Goal: Transaction & Acquisition: Purchase product/service

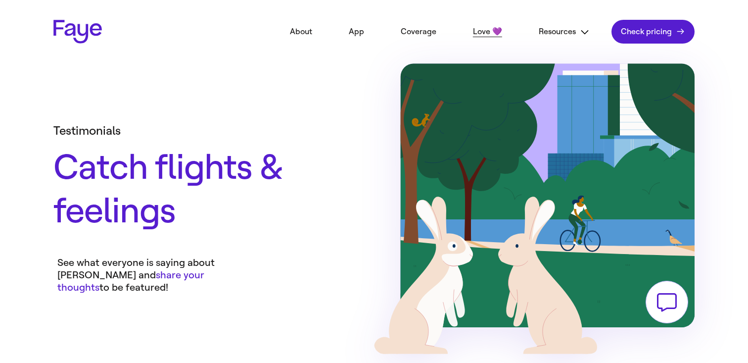
click at [365, 36] on link "App" at bounding box center [356, 32] width 45 height 22
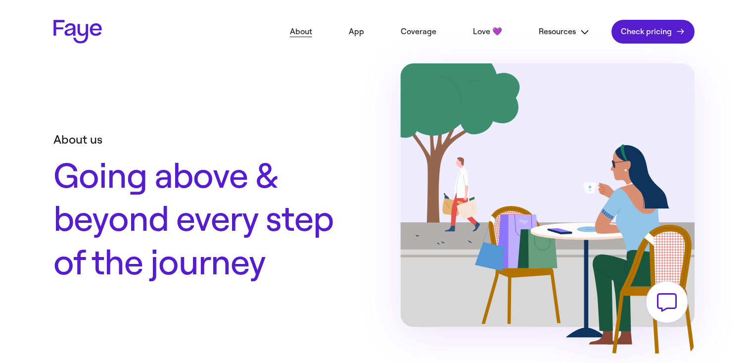
click at [104, 43] on header "2.33.0 About App Coverage Love 💜 Resources FAQs Partners Blog In the news Conta…" at bounding box center [374, 31] width 713 height 63
click at [86, 32] on link "Faye Logo" at bounding box center [77, 32] width 48 height 24
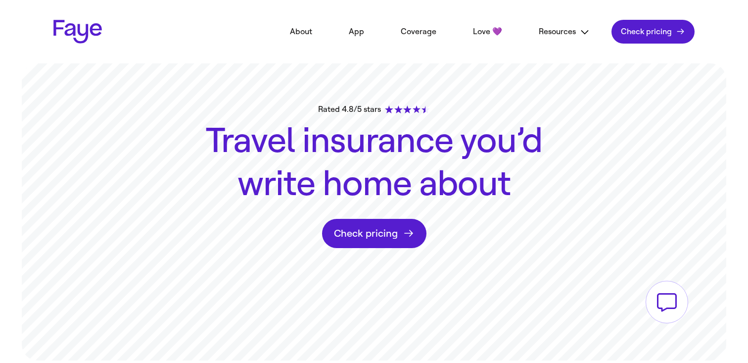
click at [554, 34] on button "Resources" at bounding box center [564, 32] width 81 height 22
click at [566, 110] on link "In the news" at bounding box center [564, 119] width 70 height 22
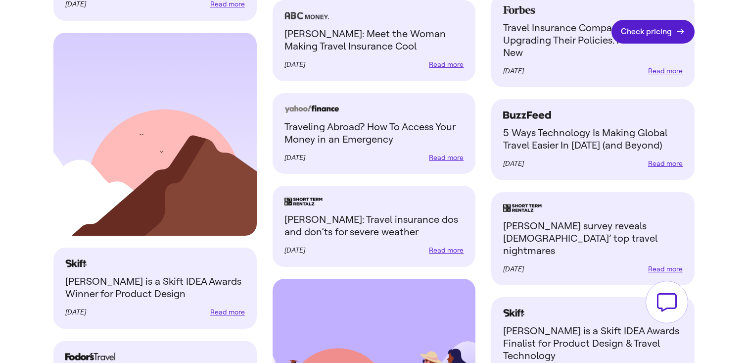
scroll to position [1815, 0]
